Goal: Information Seeking & Learning: Learn about a topic

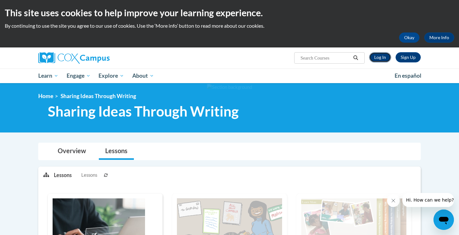
click at [383, 59] on link "Log In" at bounding box center [380, 57] width 22 height 10
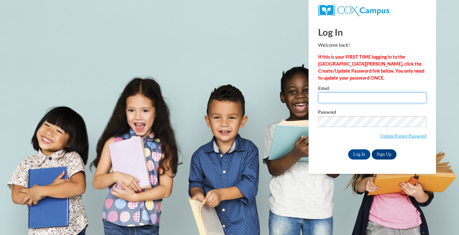
click at [325, 95] on input "Email" at bounding box center [372, 97] width 108 height 11
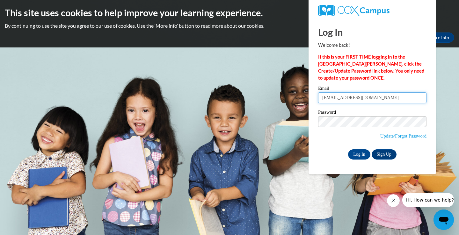
type input "liliasaucedo@westminster.net"
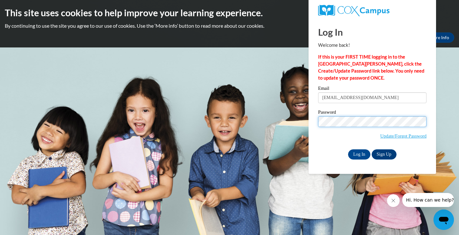
click at [348, 149] on input "Log In" at bounding box center [359, 154] width 22 height 10
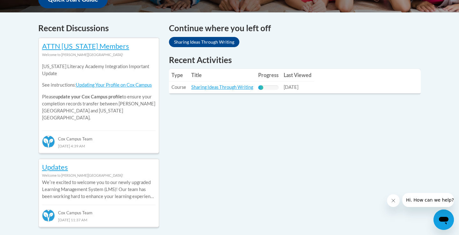
scroll to position [254, 0]
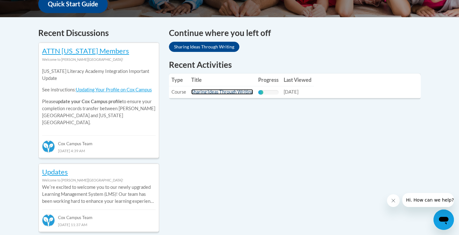
click at [218, 92] on link "Sharing Ideas Through Writing" at bounding box center [222, 91] width 62 height 5
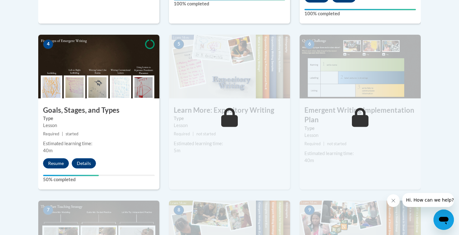
scroll to position [363, 0]
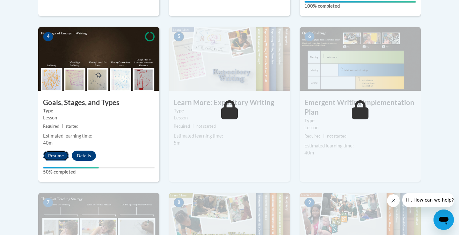
click at [60, 151] on button "Resume" at bounding box center [56, 156] width 26 height 10
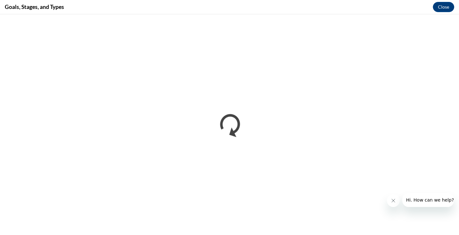
scroll to position [0, 0]
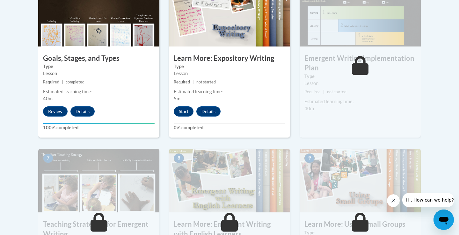
scroll to position [411, 0]
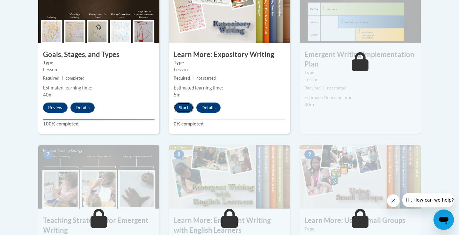
click at [186, 103] on button "Start" at bounding box center [184, 108] width 20 height 10
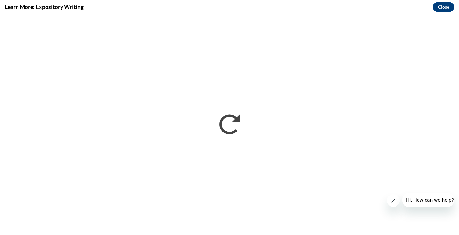
scroll to position [0, 0]
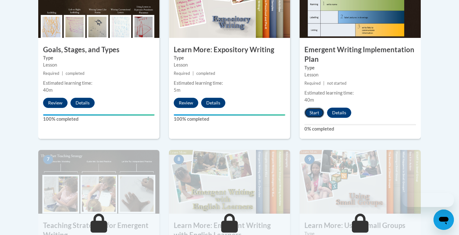
click at [315, 108] on button "Start" at bounding box center [314, 113] width 20 height 10
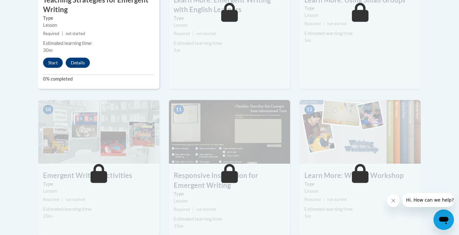
scroll to position [593, 0]
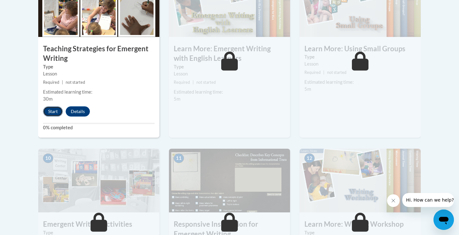
click at [56, 106] on button "Start" at bounding box center [53, 111] width 20 height 10
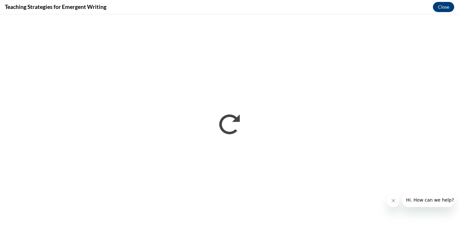
scroll to position [0, 0]
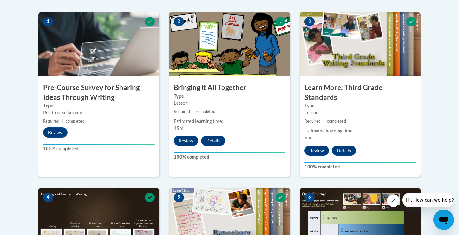
scroll to position [180, 0]
